Goal: Task Accomplishment & Management: Manage account settings

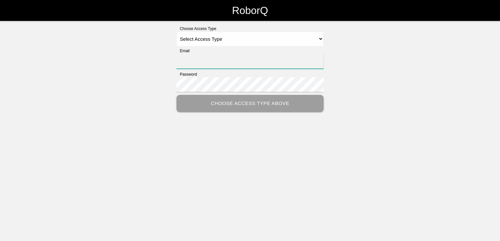
type input "[PERSON_NAME][EMAIL_ADDRESS][PERSON_NAME][DOMAIN_NAME]"
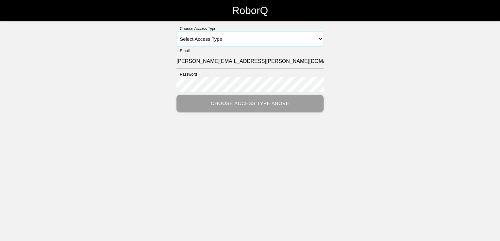
click at [320, 37] on select "Select Access Type Admin Customer Supervisor Worker" at bounding box center [249, 39] width 147 height 15
select select "Customer"
click at [176, 32] on select "Select Access Type Admin Customer Supervisor Worker" at bounding box center [249, 39] width 147 height 15
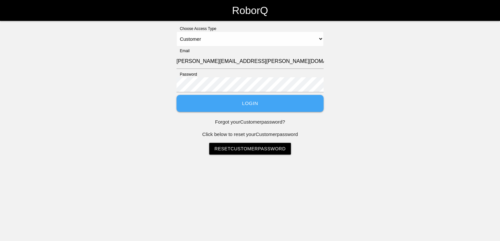
click at [251, 148] on link "Reset Customer Password" at bounding box center [250, 149] width 82 height 12
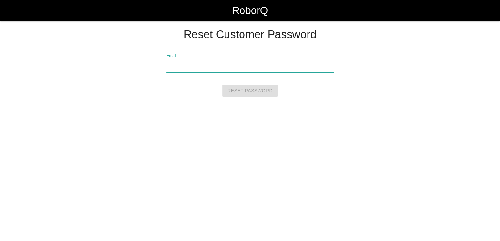
click at [217, 67] on input "Email" at bounding box center [250, 65] width 168 height 15
type input "[PERSON_NAME][EMAIL_ADDRESS][PERSON_NAME][DOMAIN_NAME]"
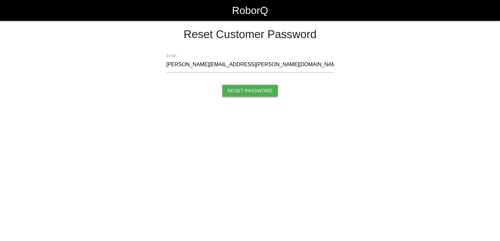
click at [259, 90] on input "Reset Password" at bounding box center [250, 91] width 56 height 12
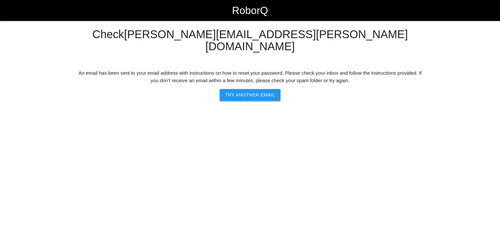
click at [261, 89] on button "Try another Email" at bounding box center [250, 95] width 60 height 12
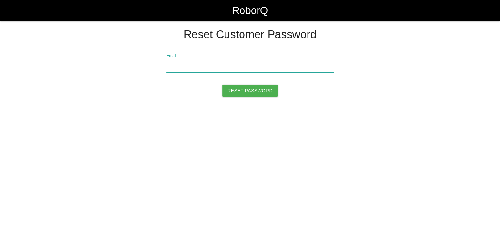
click at [222, 69] on input "Email" at bounding box center [250, 65] width 168 height 15
type input "[PERSON_NAME][EMAIL_ADDRESS][PERSON_NAME][DOMAIN_NAME]"
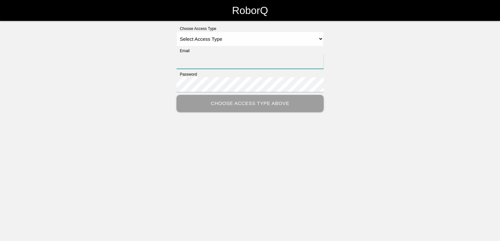
type input "[PERSON_NAME][EMAIL_ADDRESS][PERSON_NAME][DOMAIN_NAME]"
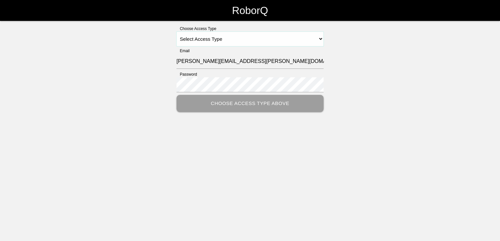
click at [323, 37] on select "Select Access Type Admin Customer Supervisor Worker" at bounding box center [249, 39] width 147 height 15
select select "Customer"
click at [176, 32] on select "Select Access Type Admin Customer Supervisor Worker" at bounding box center [249, 39] width 147 height 15
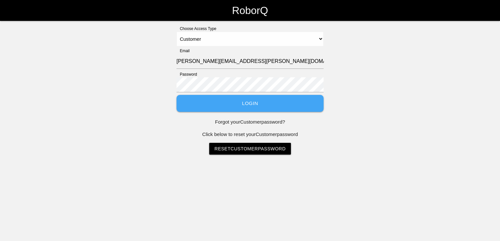
click at [267, 107] on button "Login" at bounding box center [249, 103] width 147 height 17
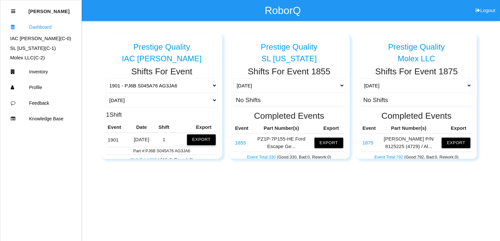
click at [197, 141] on button "Export" at bounding box center [201, 140] width 29 height 10
click at [190, 138] on button "Excel" at bounding box center [195, 139] width 12 height 6
